Goal: Use online tool/utility

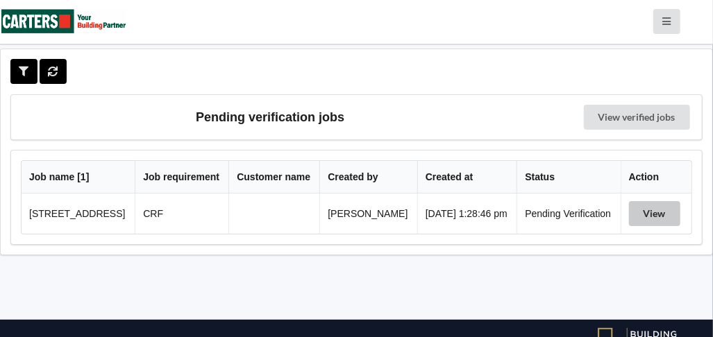
click at [651, 217] on button "View" at bounding box center [654, 213] width 51 height 25
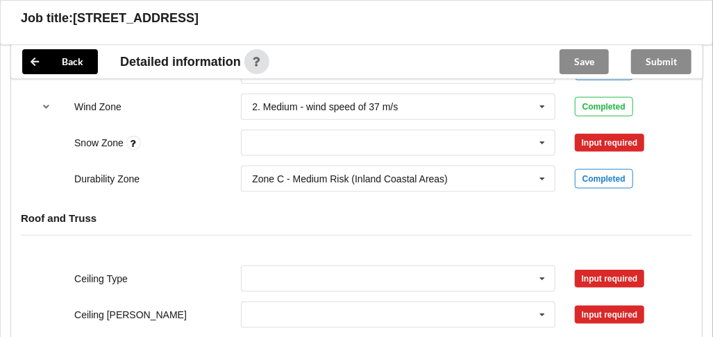
scroll to position [625, 0]
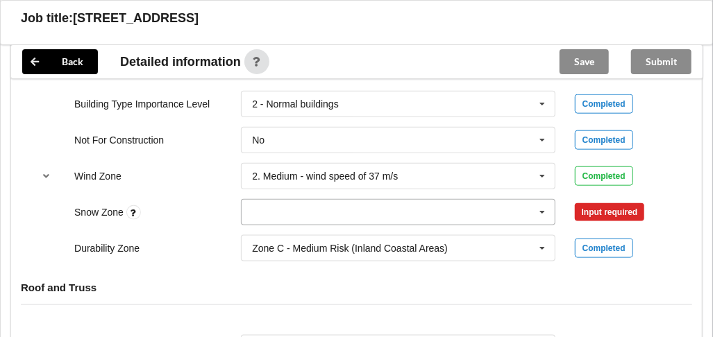
click at [543, 208] on icon at bounding box center [542, 213] width 21 height 26
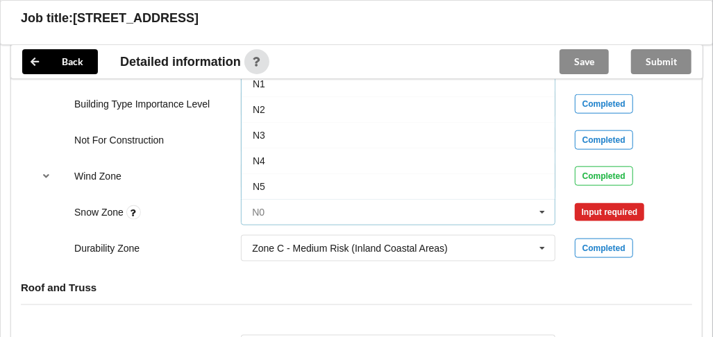
click at [414, 207] on input "text" at bounding box center [398, 212] width 313 height 25
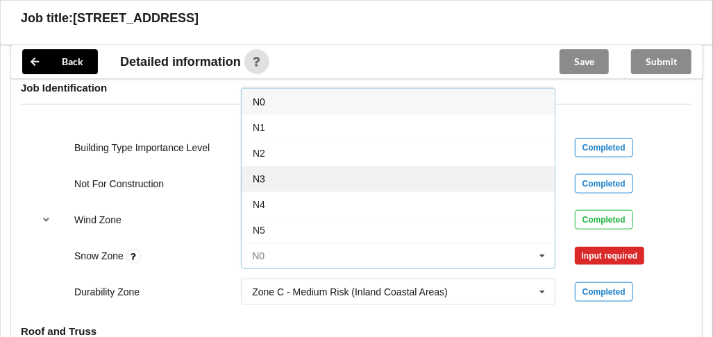
scroll to position [555, 0]
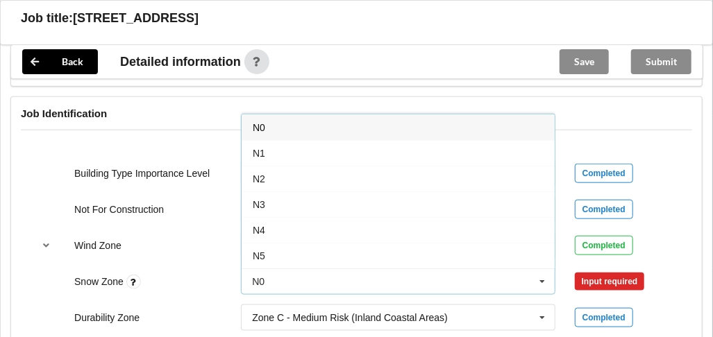
click at [303, 126] on div "N0" at bounding box center [398, 128] width 313 height 26
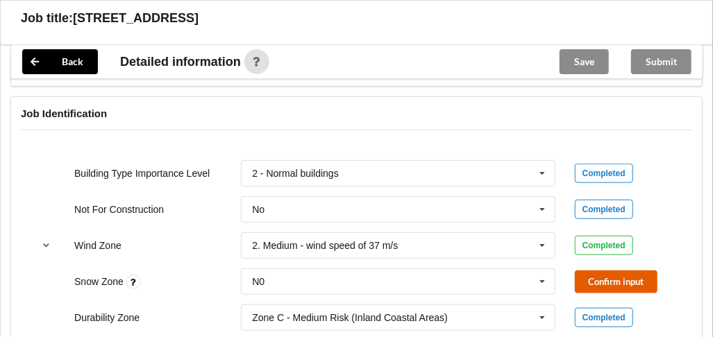
click at [625, 282] on button "Confirm input" at bounding box center [616, 282] width 83 height 23
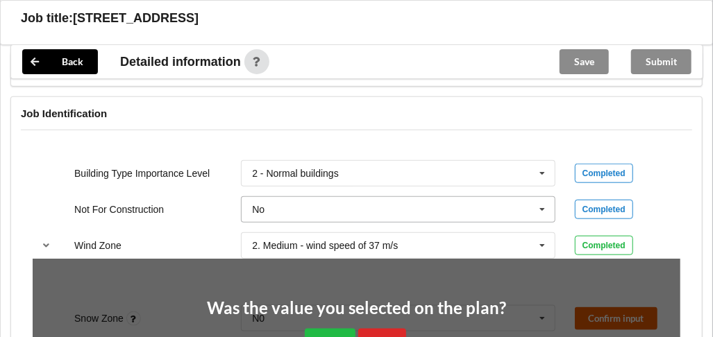
scroll to position [694, 0]
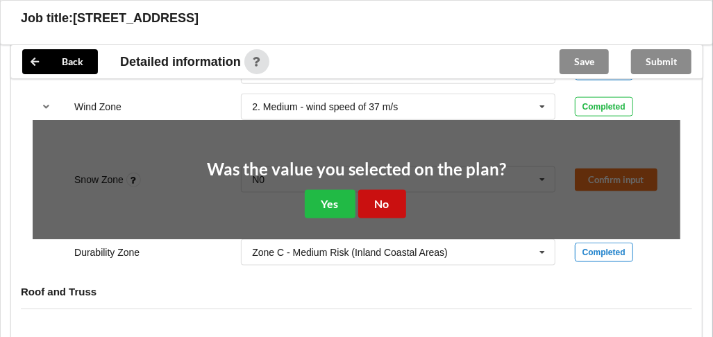
click at [373, 205] on button "No" at bounding box center [382, 204] width 48 height 28
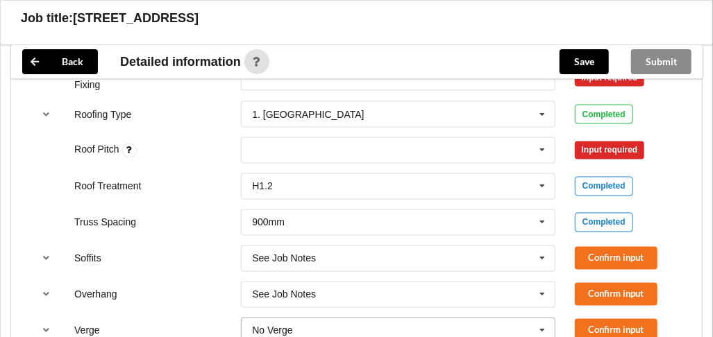
scroll to position [972, 0]
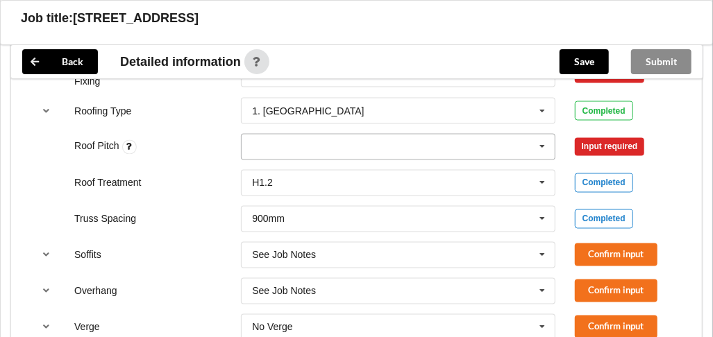
click at [542, 142] on icon at bounding box center [542, 148] width 21 height 26
click at [298, 137] on div "None" at bounding box center [398, 147] width 314 height 26
type input "15"
click at [588, 142] on div "Input required" at bounding box center [610, 147] width 70 height 18
click at [267, 142] on input "text" at bounding box center [262, 147] width 22 height 12
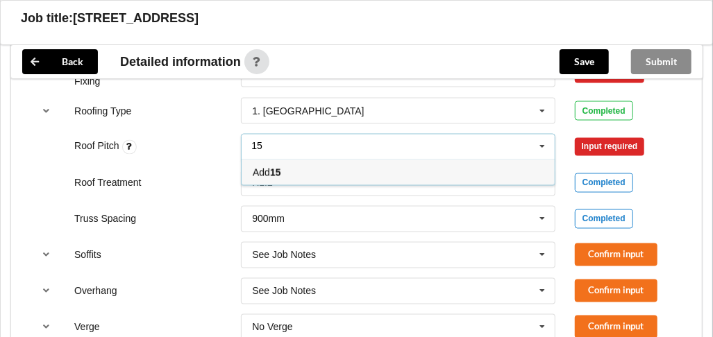
type input "15"
click at [280, 170] on b "15" at bounding box center [275, 172] width 11 height 11
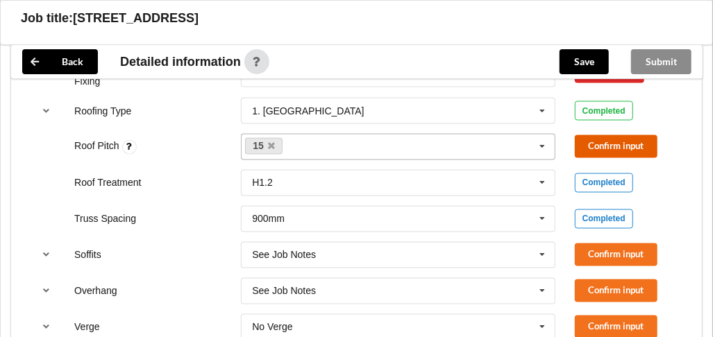
click at [593, 141] on button "Confirm input" at bounding box center [616, 146] width 83 height 23
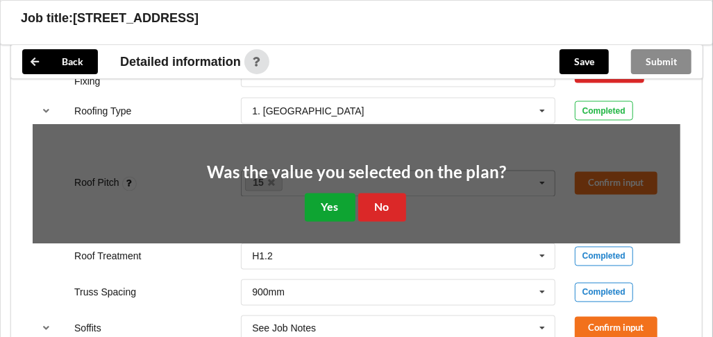
click at [317, 200] on button "Yes" at bounding box center [330, 208] width 51 height 28
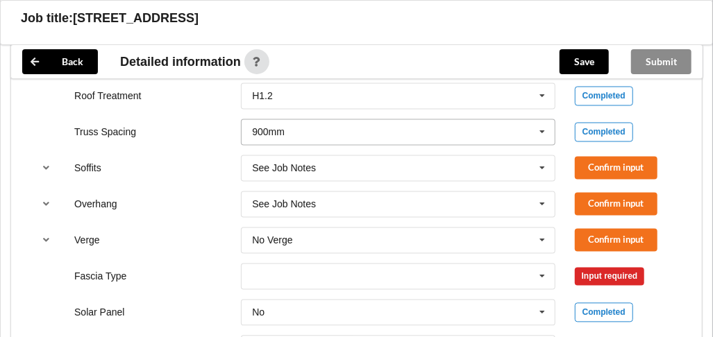
scroll to position [1041, 0]
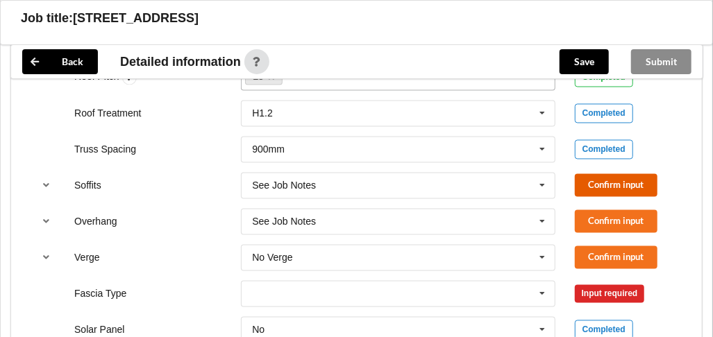
click at [589, 186] on button "Confirm input" at bounding box center [616, 185] width 83 height 23
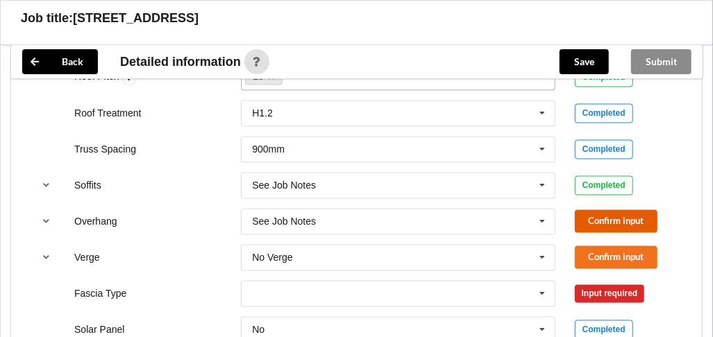
click at [598, 223] on button "Confirm input" at bounding box center [616, 221] width 83 height 23
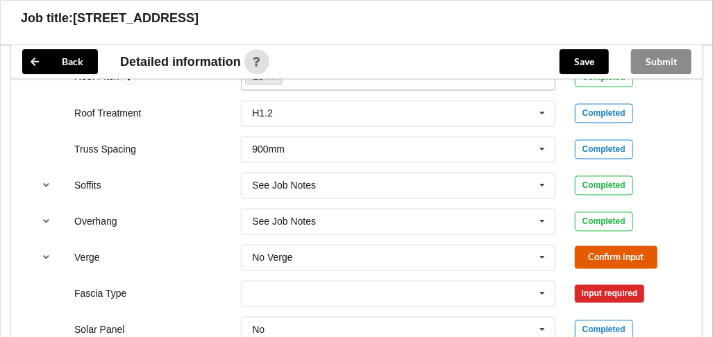
click at [598, 258] on button "Confirm input" at bounding box center [616, 257] width 83 height 23
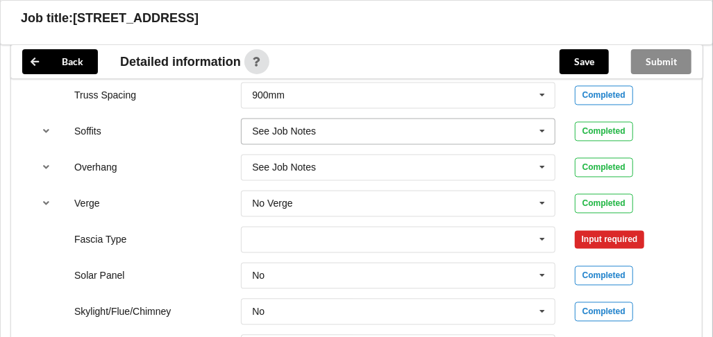
scroll to position [1111, 0]
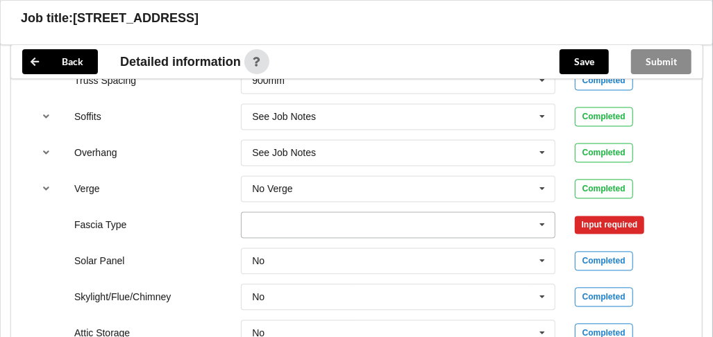
click at [545, 219] on icon at bounding box center [542, 225] width 21 height 26
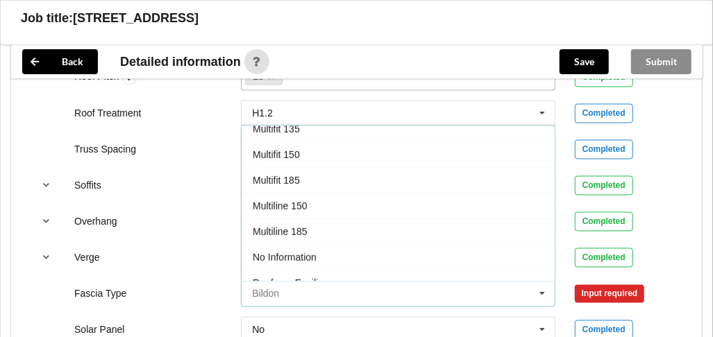
scroll to position [374, 0]
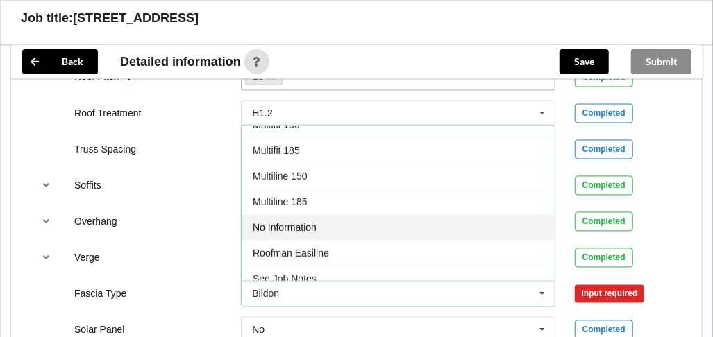
click at [462, 219] on div "No Information" at bounding box center [398, 227] width 313 height 26
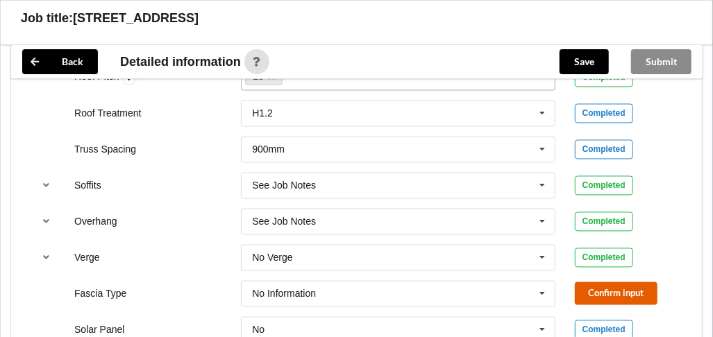
click at [615, 288] on button "Confirm input" at bounding box center [616, 293] width 83 height 23
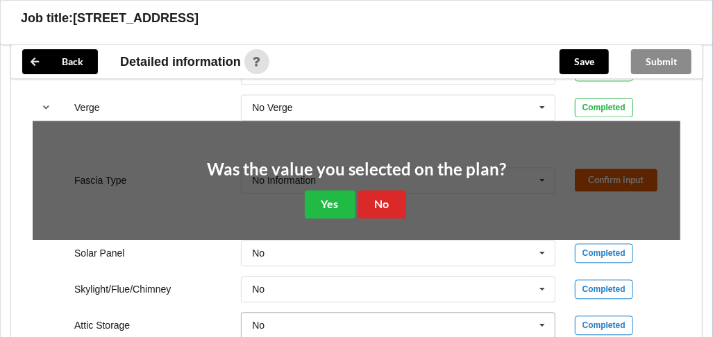
scroll to position [1319, 0]
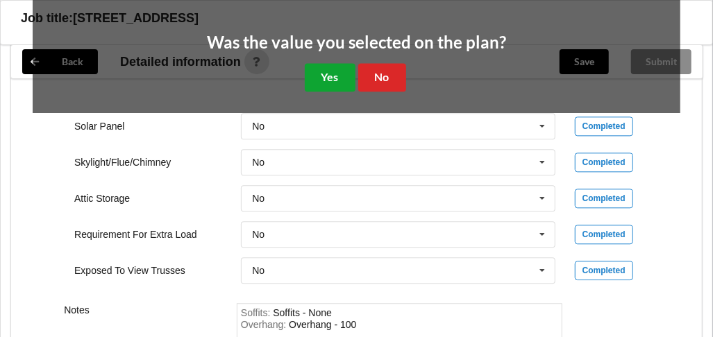
click at [333, 81] on button "Yes" at bounding box center [330, 77] width 51 height 28
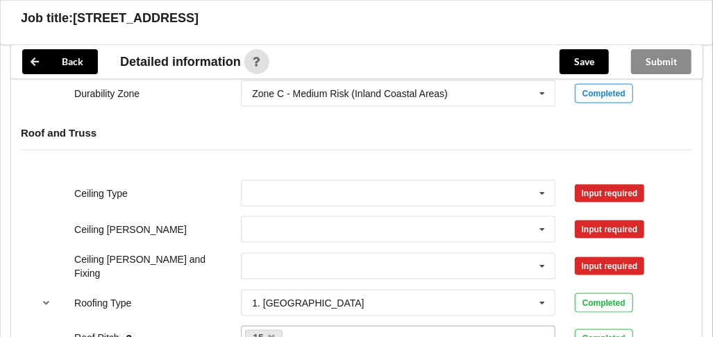
scroll to position [763, 0]
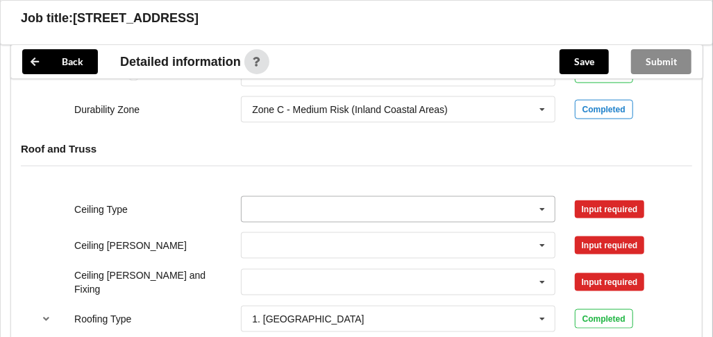
click at [546, 207] on icon at bounding box center [542, 210] width 21 height 26
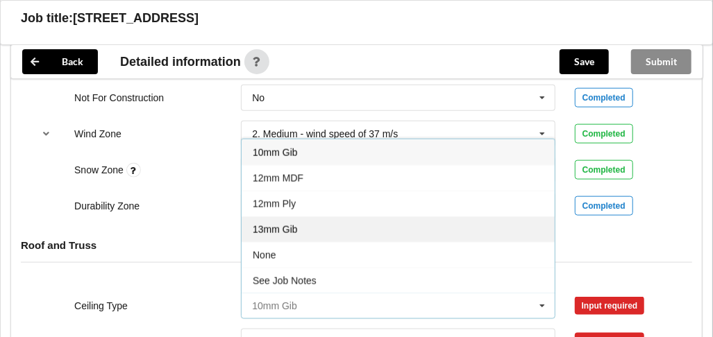
scroll to position [625, 0]
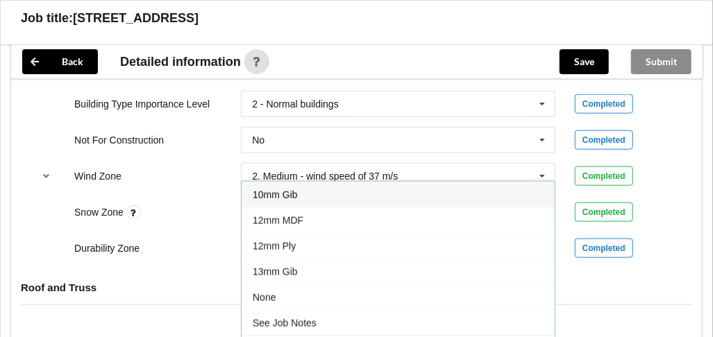
click at [383, 199] on div "10mm Gib" at bounding box center [398, 195] width 313 height 26
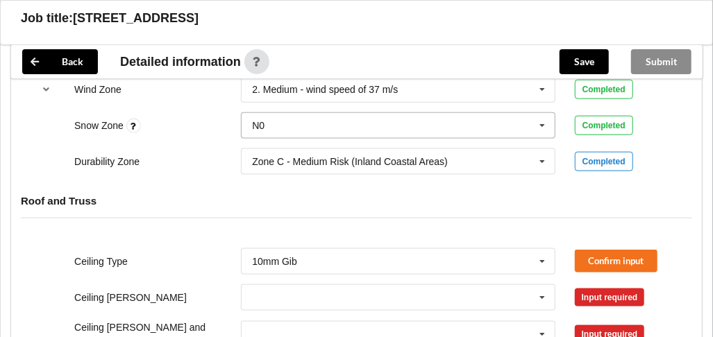
scroll to position [781, 0]
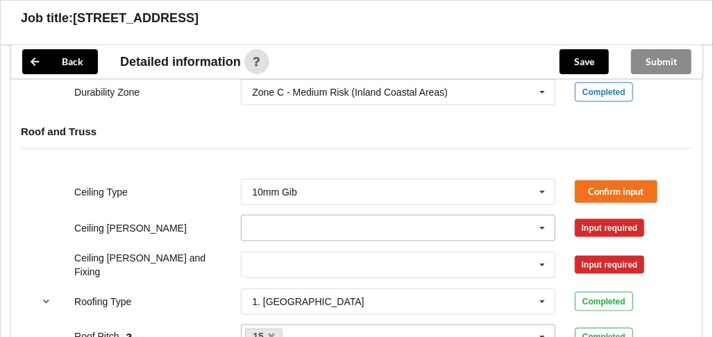
click at [543, 226] on icon at bounding box center [542, 229] width 21 height 26
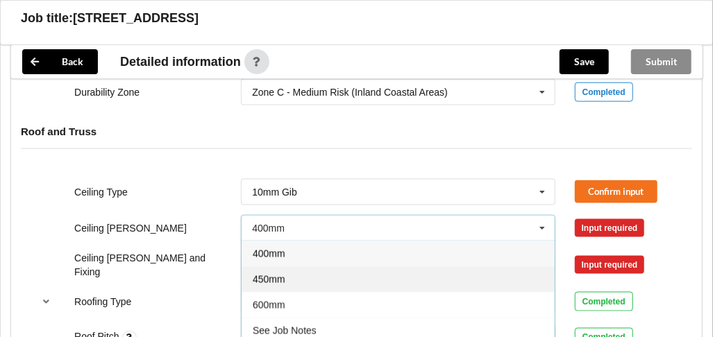
click at [446, 268] on div "450mm" at bounding box center [398, 280] width 313 height 26
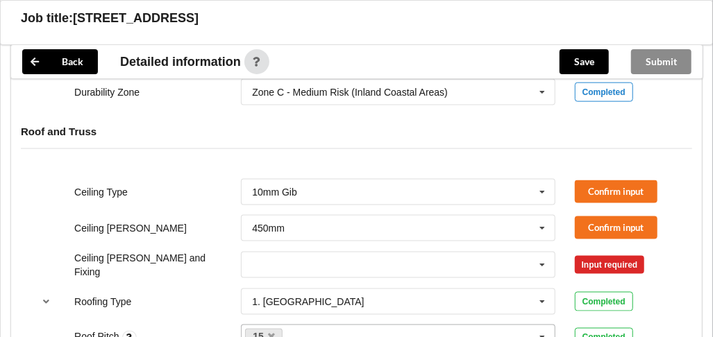
scroll to position [850, 0]
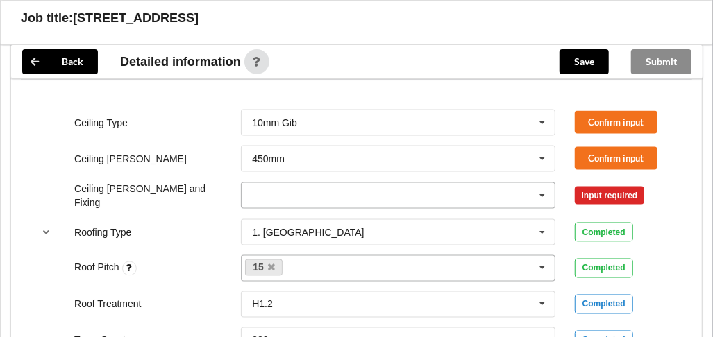
click at [545, 187] on icon at bounding box center [542, 196] width 21 height 26
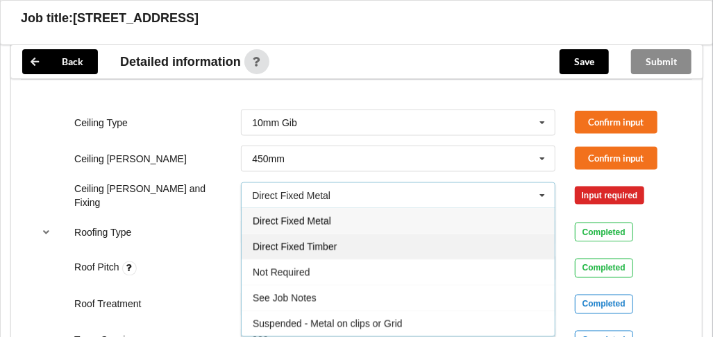
click at [448, 245] on div "Direct Fixed Timber" at bounding box center [398, 247] width 313 height 26
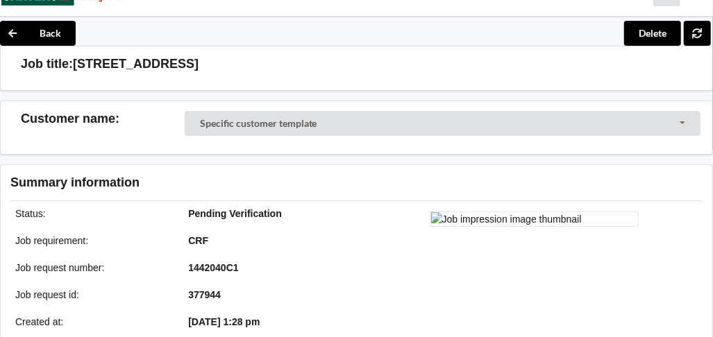
scroll to position [0, 0]
